Goal: Information Seeking & Learning: Check status

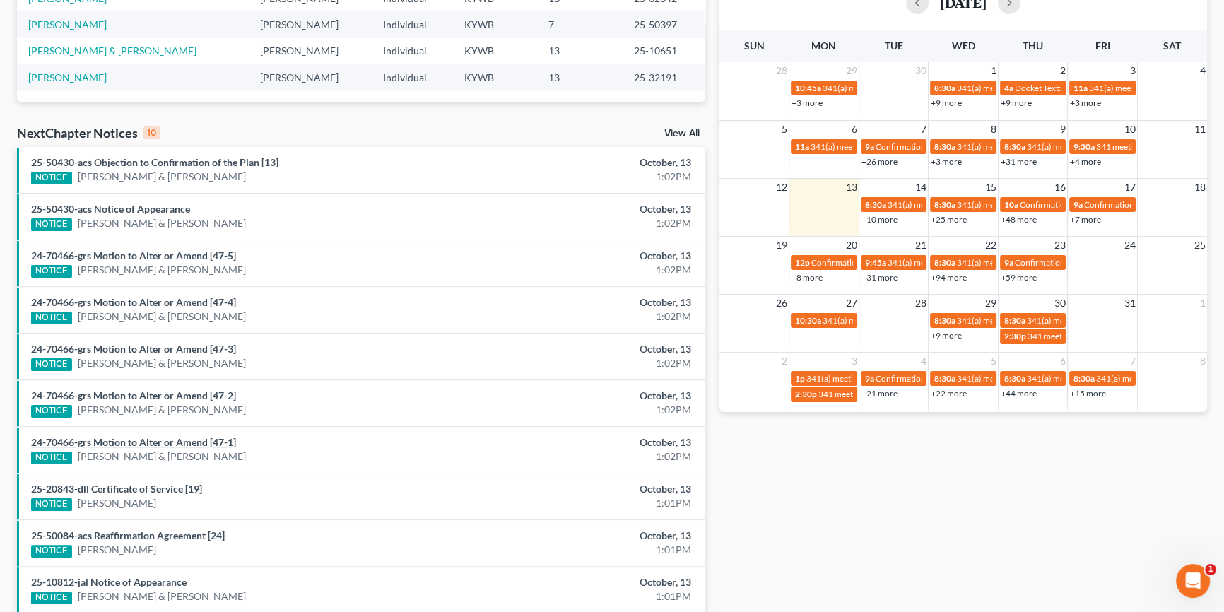
scroll to position [317, 0]
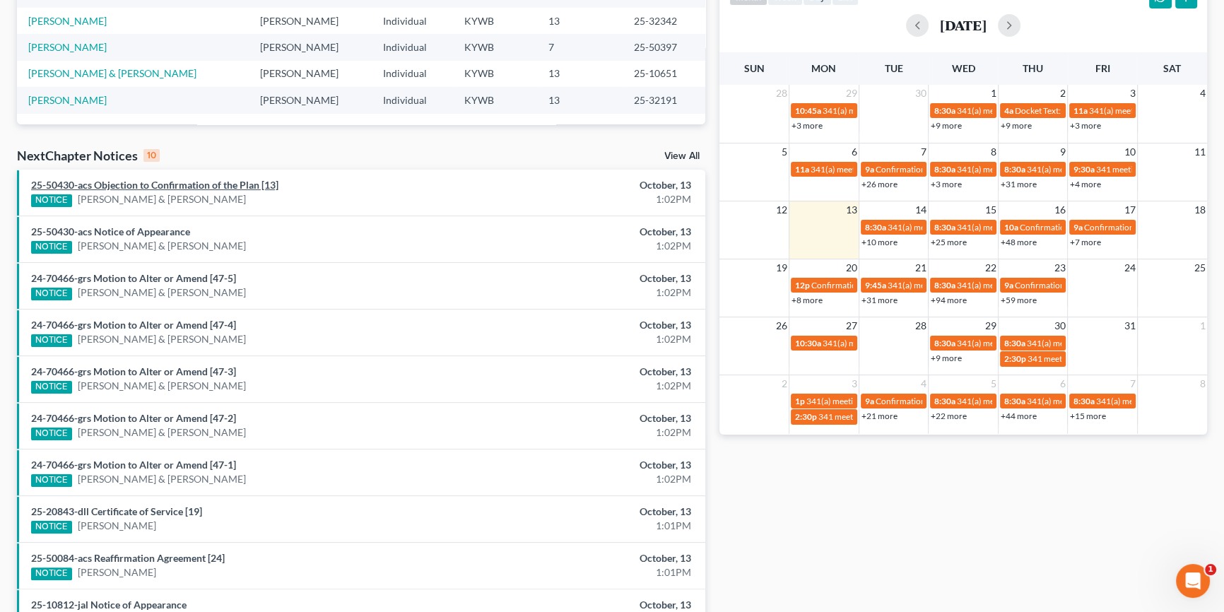
click at [216, 184] on link "25-50430-acs Objection to Confirmation of the Plan [13]" at bounding box center [154, 185] width 247 height 12
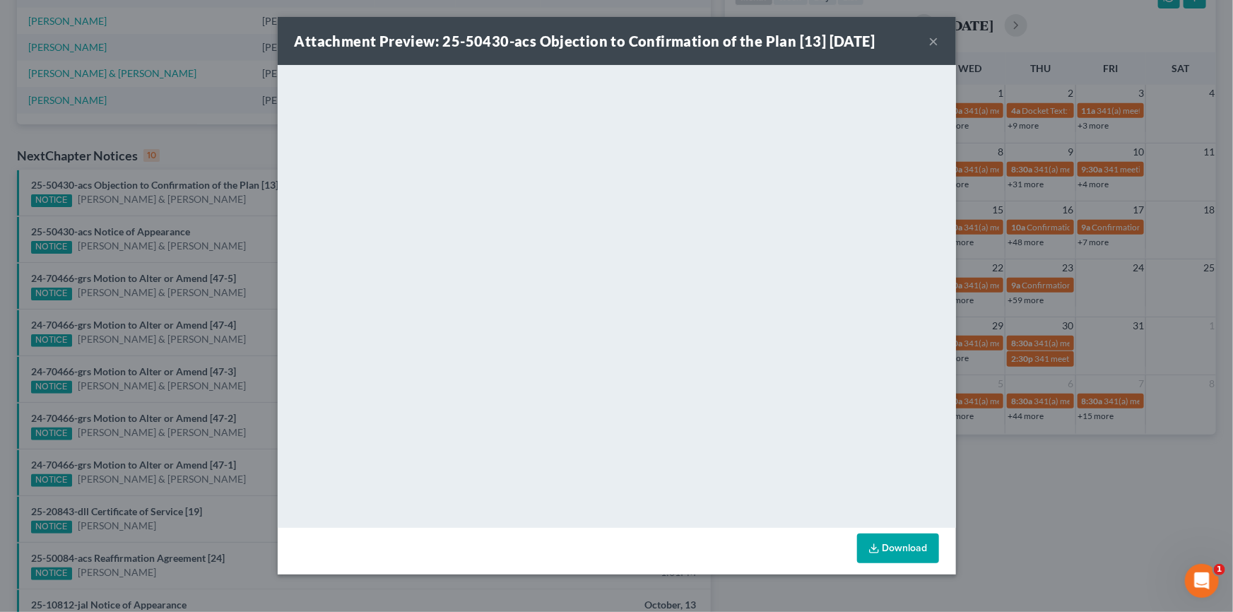
click at [932, 40] on button "×" at bounding box center [935, 41] width 10 height 17
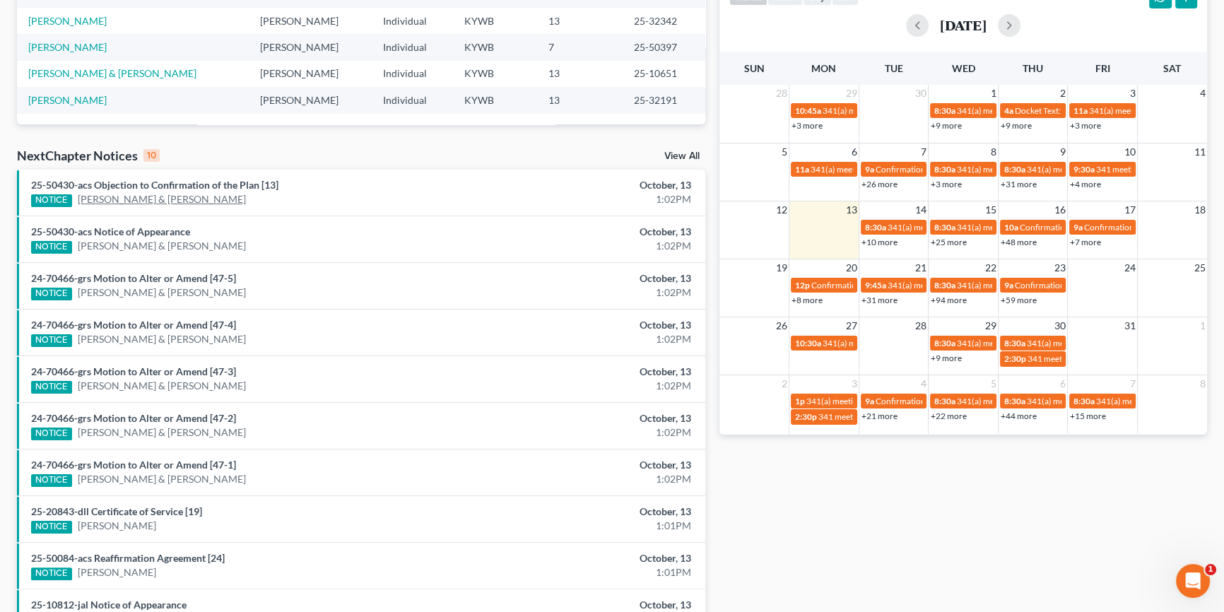
click at [172, 202] on link "[PERSON_NAME] & [PERSON_NAME]" at bounding box center [162, 199] width 168 height 14
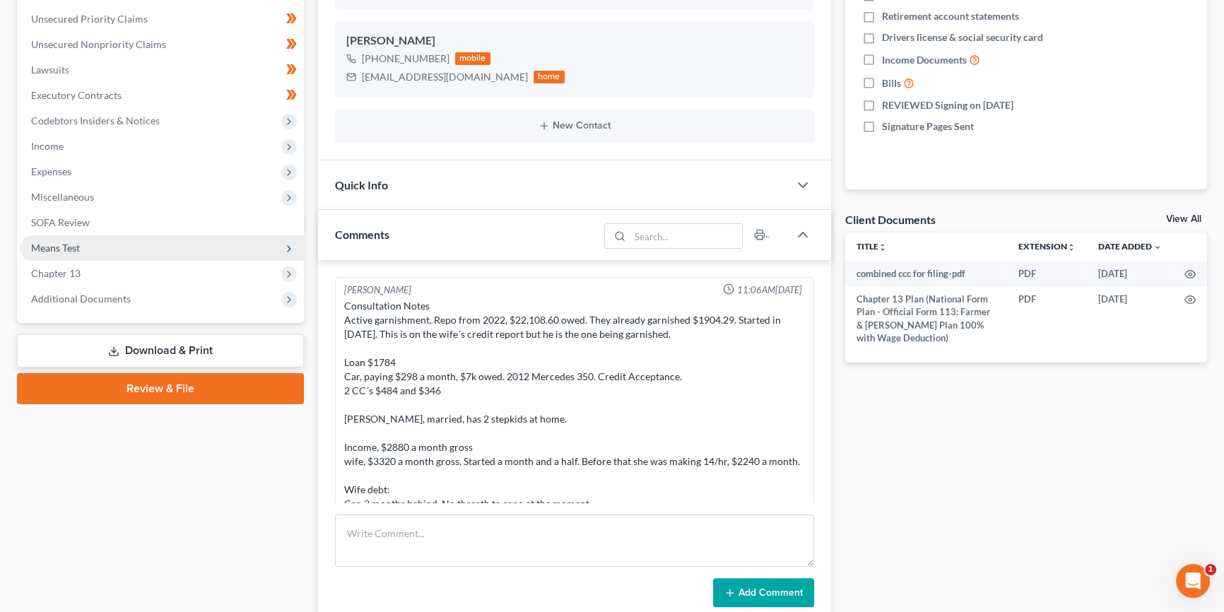
scroll to position [628, 0]
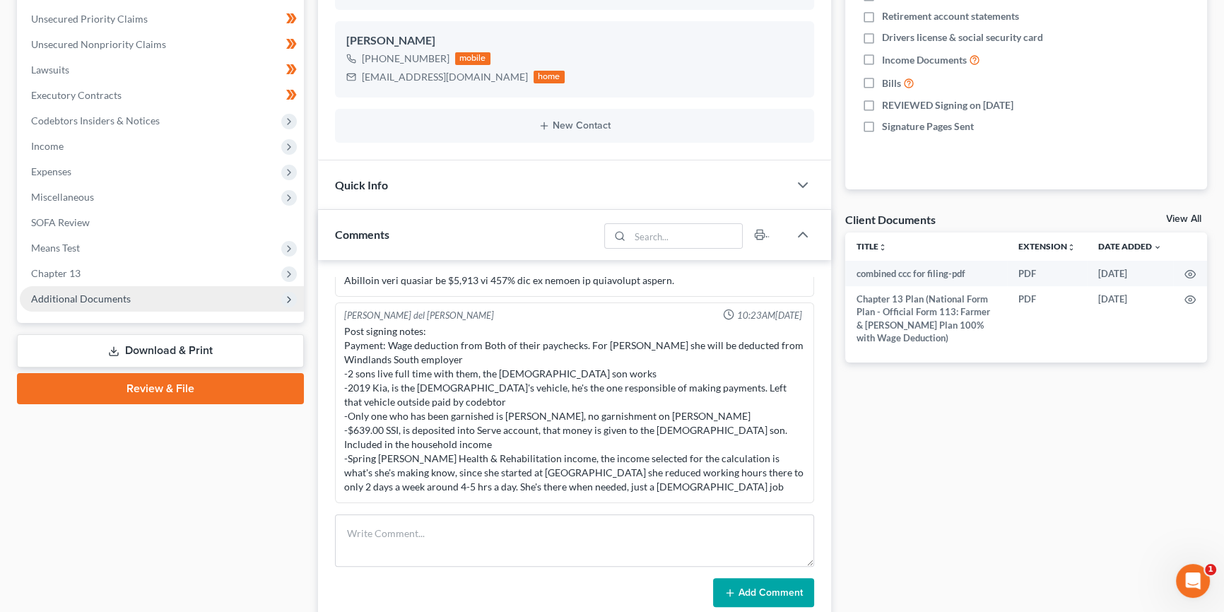
click at [103, 295] on span "Additional Documents" at bounding box center [81, 299] width 100 height 12
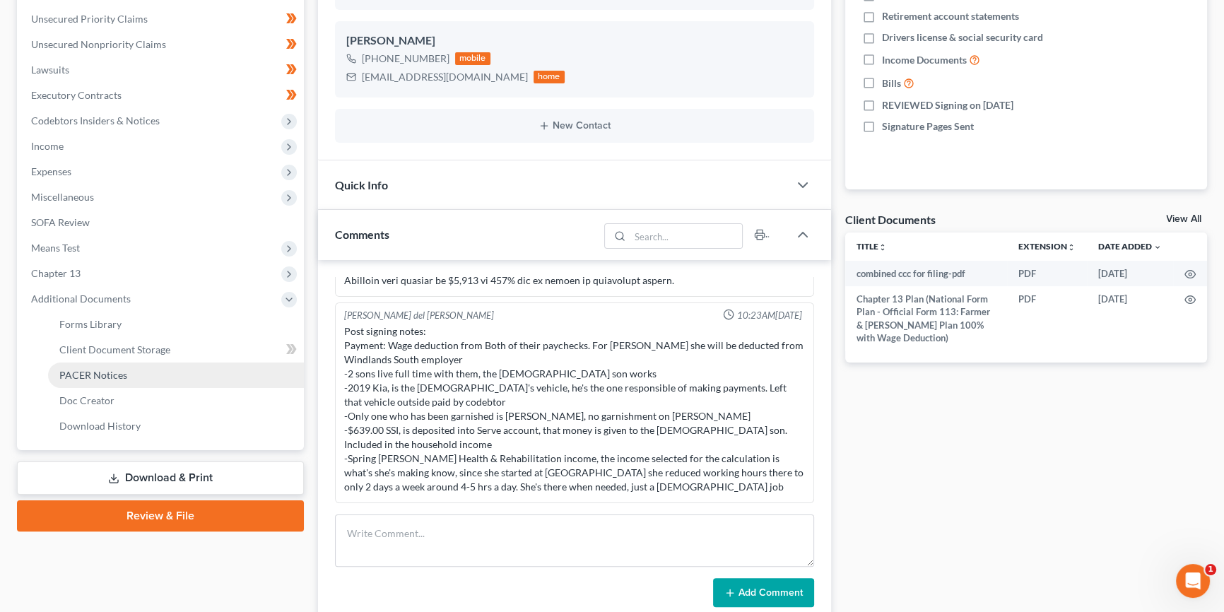
click at [99, 373] on span "PACER Notices" at bounding box center [93, 375] width 68 height 12
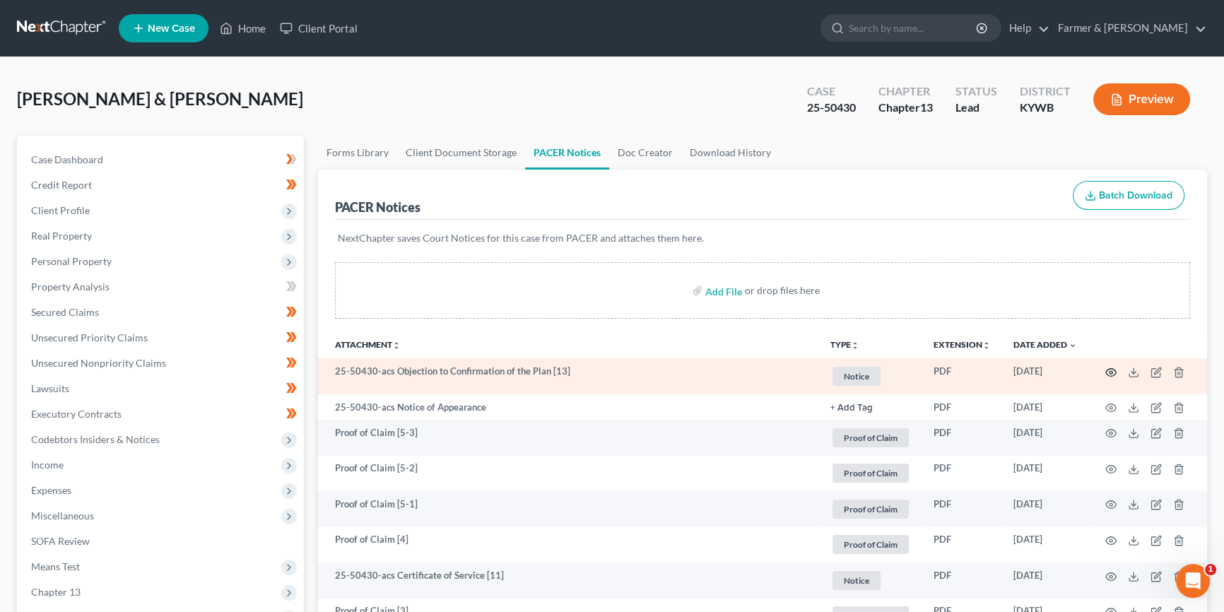
click at [1112, 371] on circle "button" at bounding box center [1111, 372] width 3 height 3
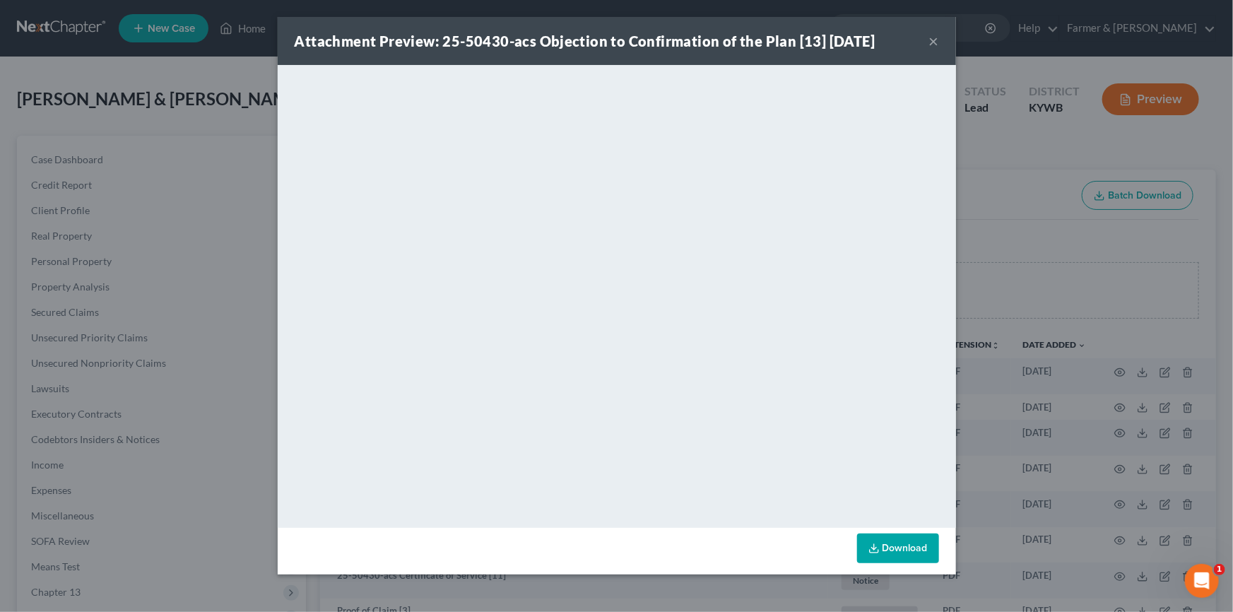
click at [934, 40] on button "×" at bounding box center [935, 41] width 10 height 17
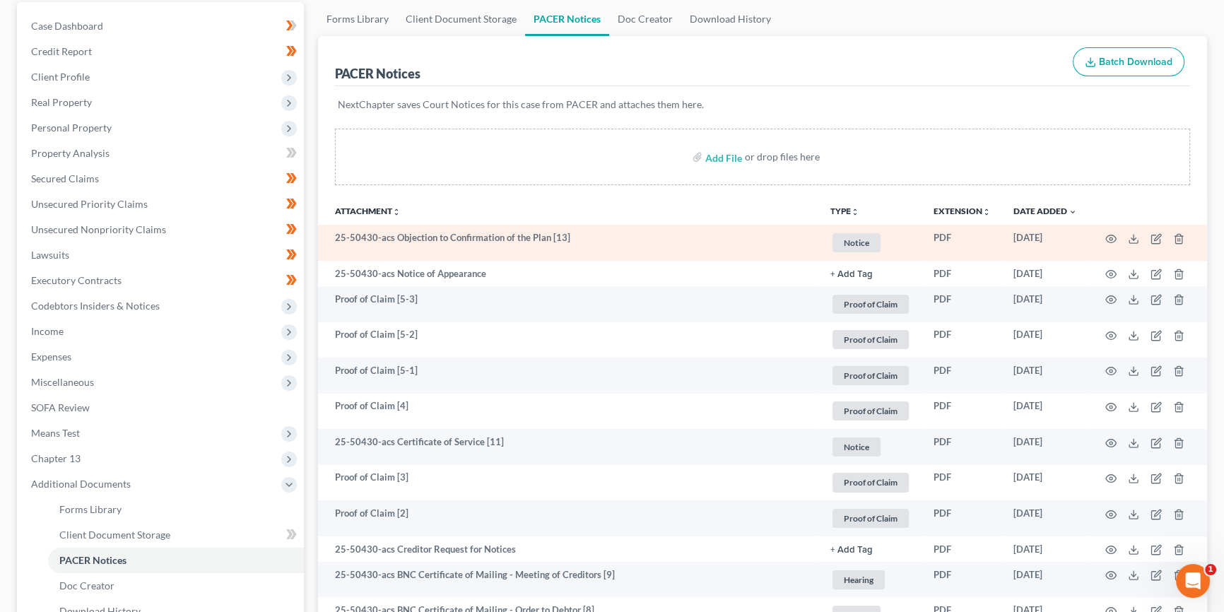
scroll to position [128, 0]
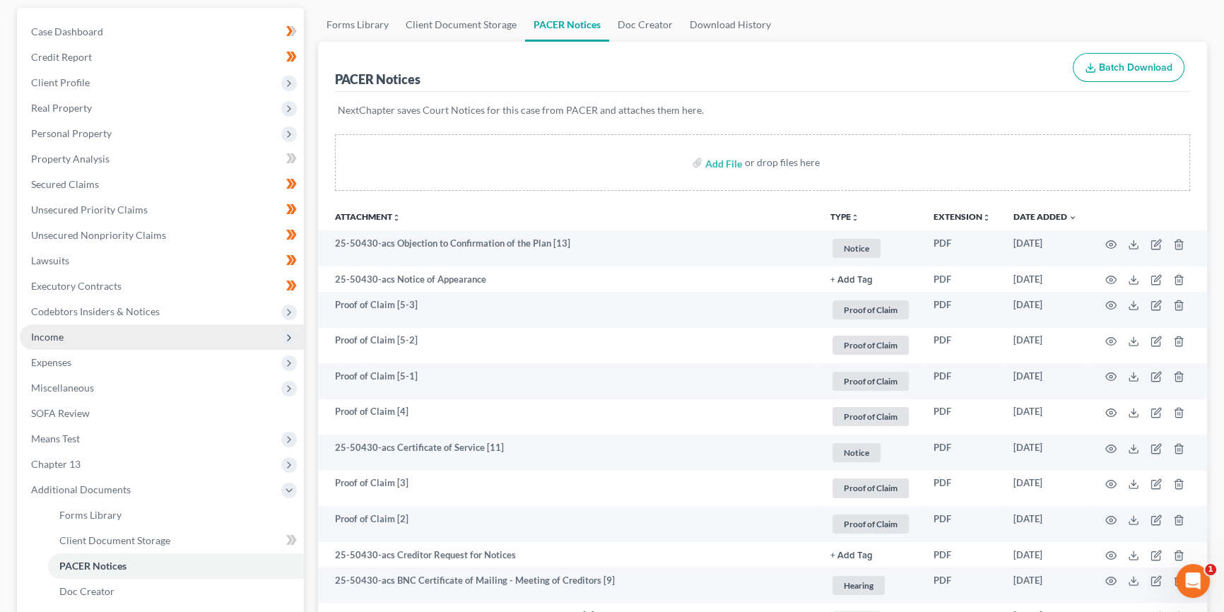
click at [120, 339] on span "Income" at bounding box center [162, 336] width 284 height 25
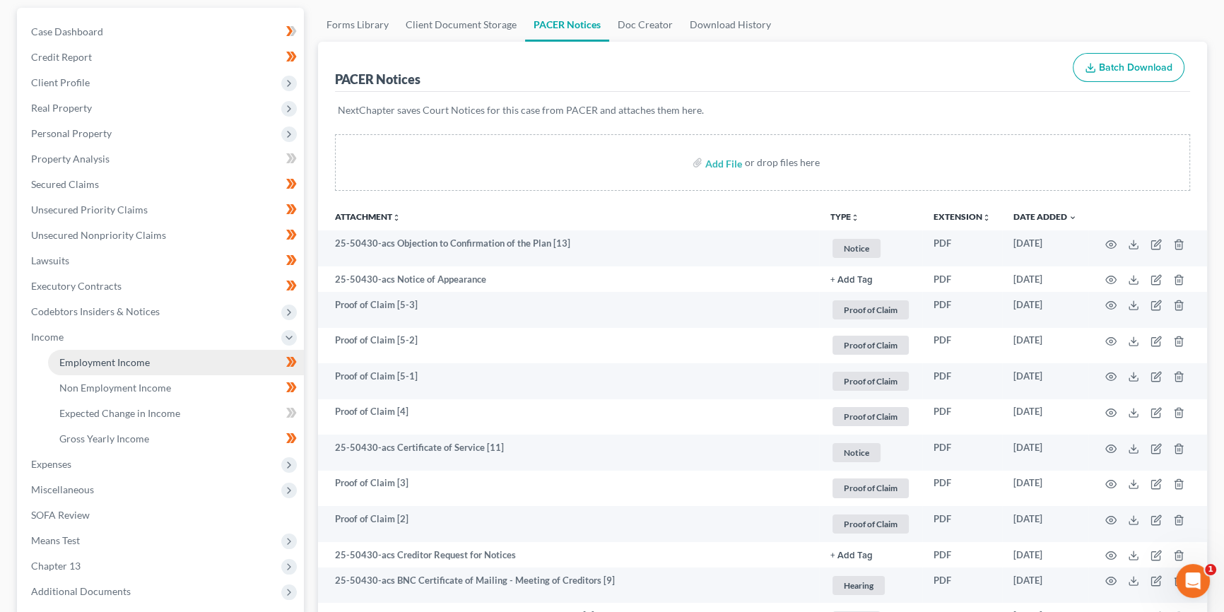
click at [131, 360] on span "Employment Income" at bounding box center [104, 362] width 90 height 12
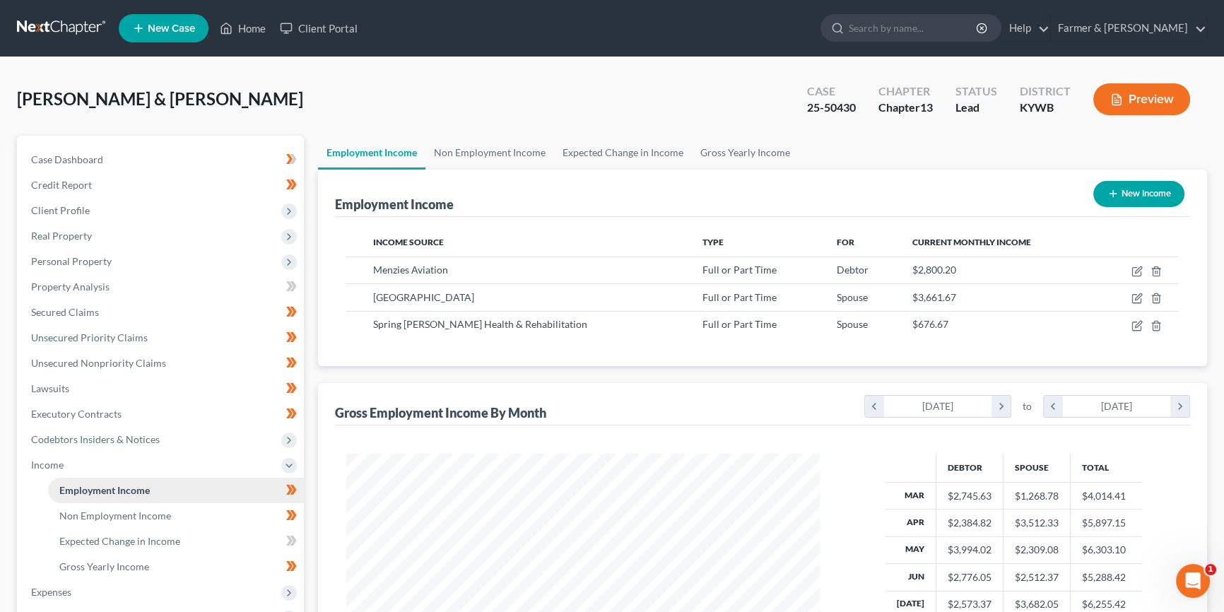
scroll to position [253, 502]
click at [128, 162] on link "Case Dashboard" at bounding box center [162, 159] width 284 height 25
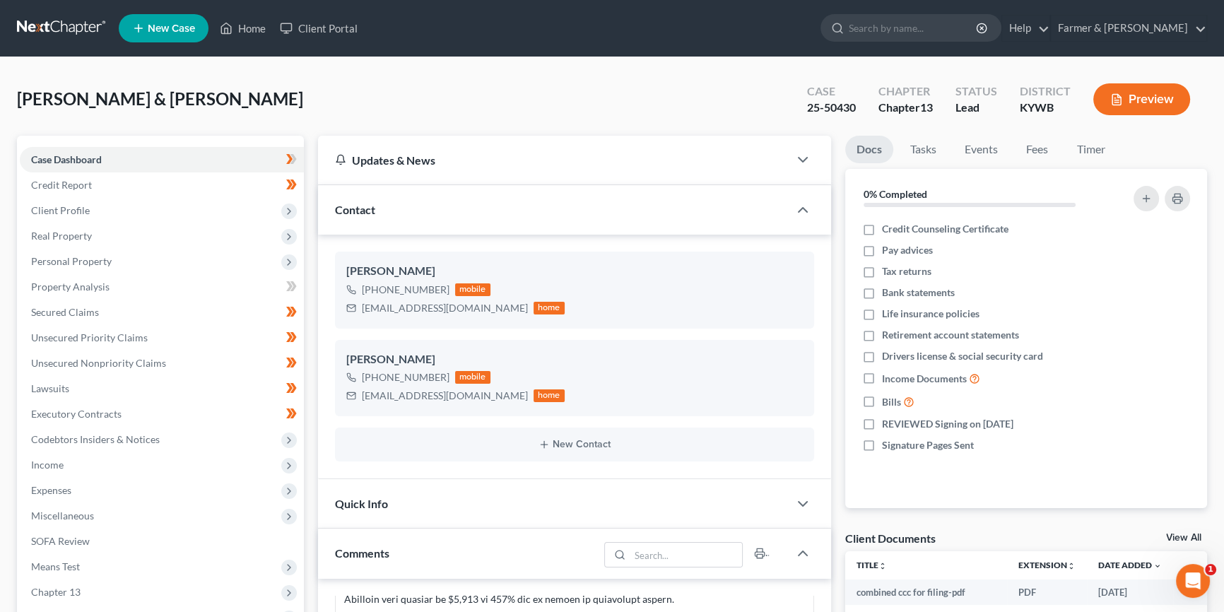
click at [64, 25] on link at bounding box center [62, 28] width 90 height 25
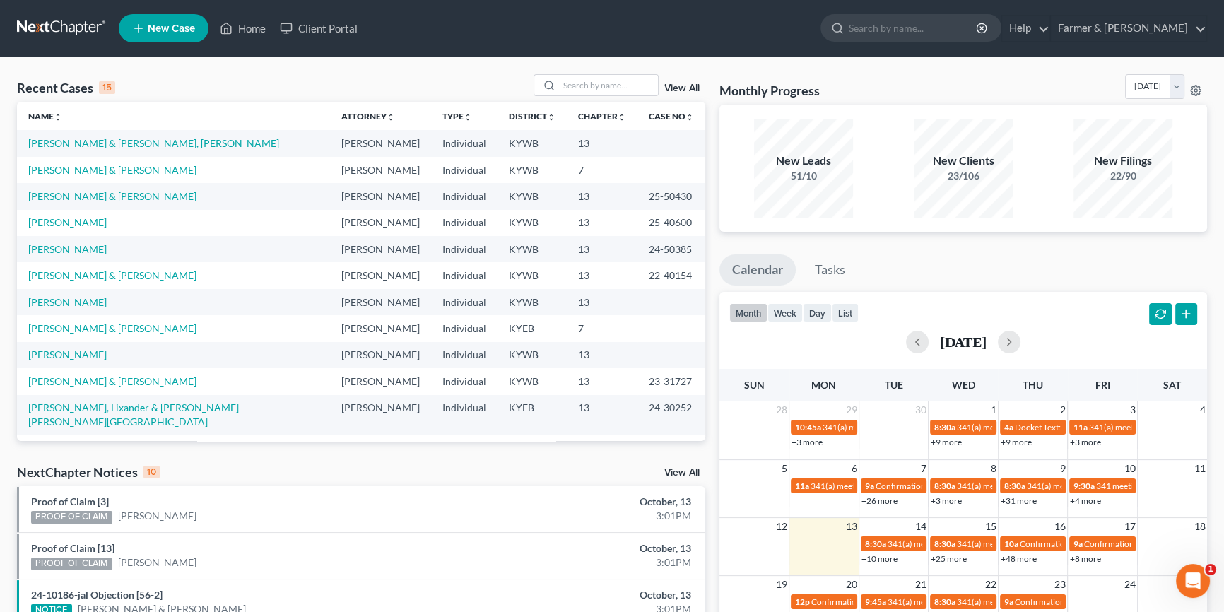
click at [199, 142] on link "Gari Izquierdo, Jose & Dominguez Heneris, Lennys" at bounding box center [153, 143] width 251 height 12
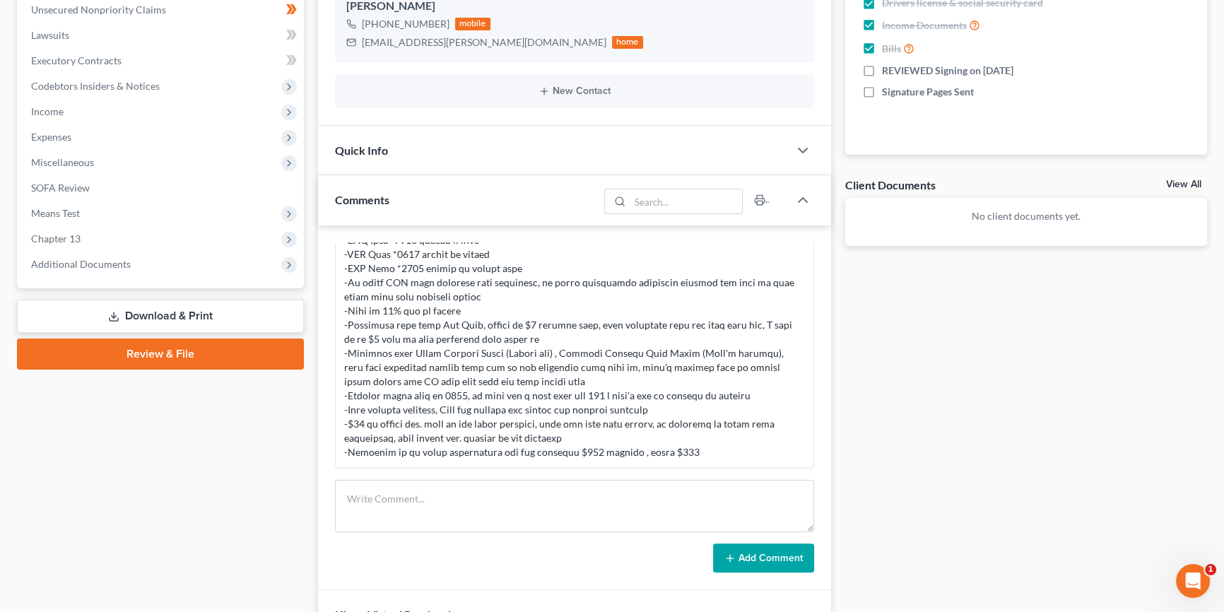
scroll to position [364, 0]
